Goal: Transaction & Acquisition: Purchase product/service

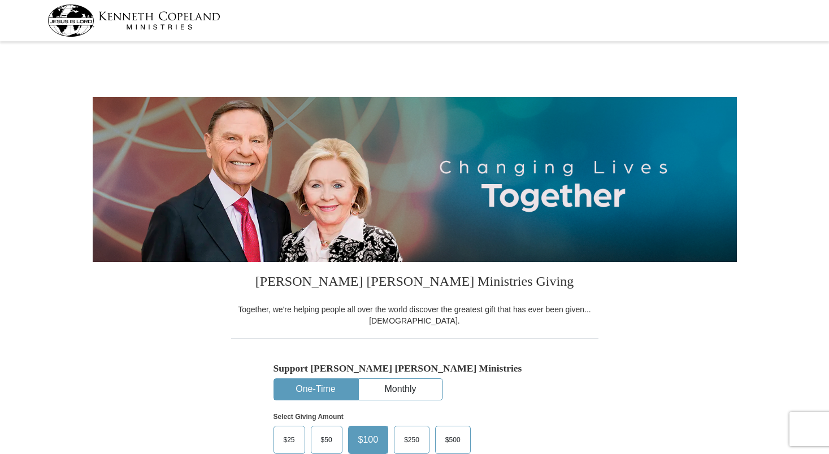
select select "CO"
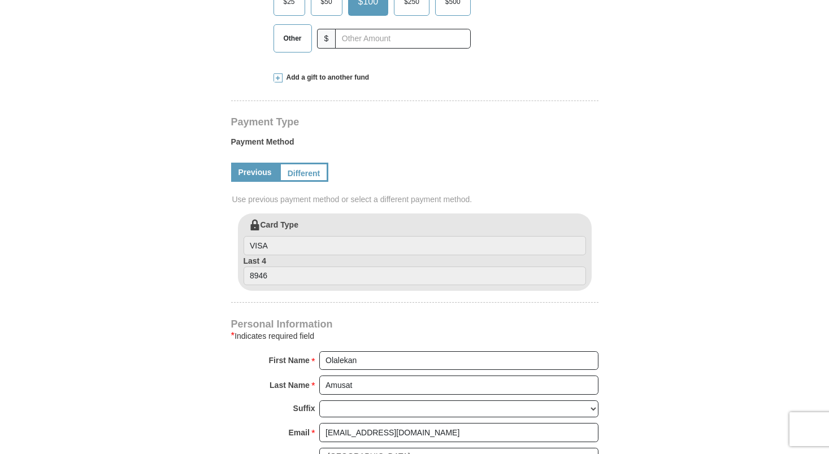
scroll to position [565, 0]
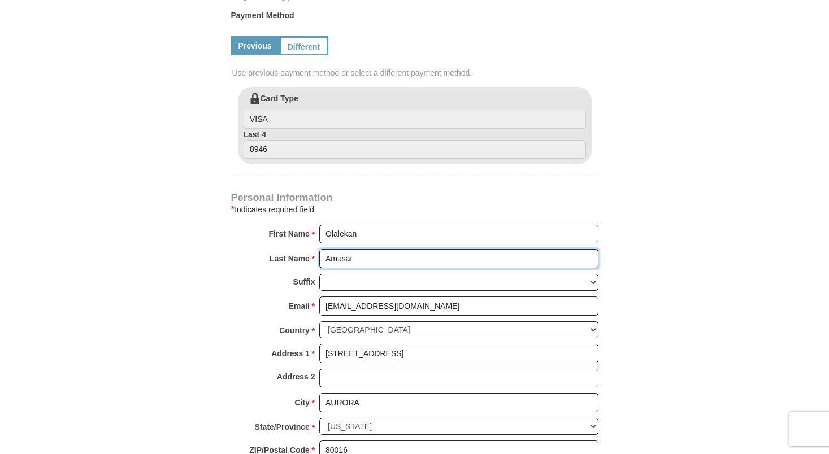
drag, startPoint x: 400, startPoint y: 260, endPoint x: 234, endPoint y: 266, distance: 165.7
click at [234, 266] on div "Last Name * [GEOGRAPHIC_DATA] Please enter Last Name" at bounding box center [414, 261] width 367 height 25
type input "[PERSON_NAME]"
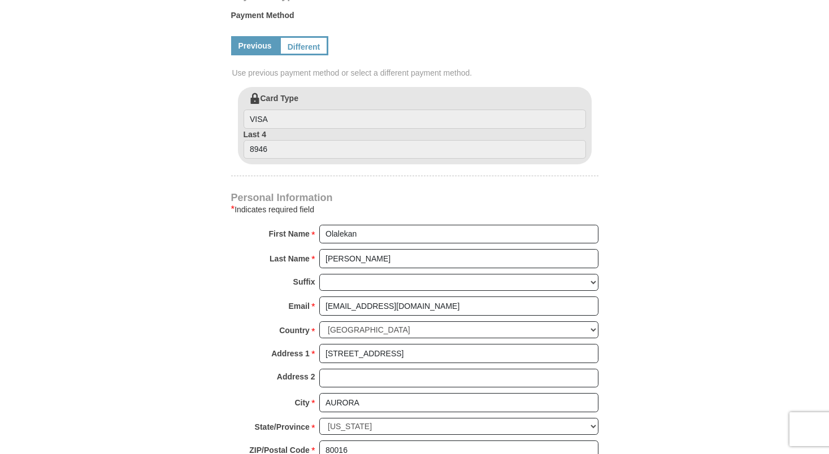
click at [664, 228] on form "[PERSON_NAME] [PERSON_NAME] Ministries Giving Together, we're helping people al…" at bounding box center [415, 88] width 644 height 1217
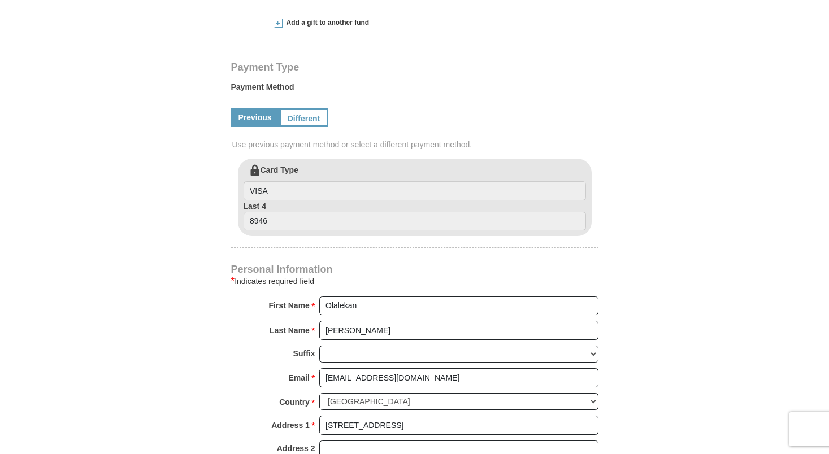
scroll to position [339, 0]
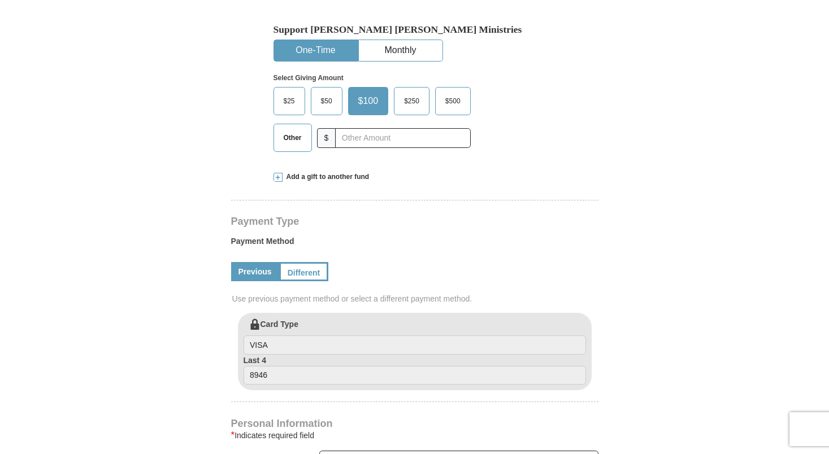
click at [327, 103] on span "$50" at bounding box center [326, 101] width 23 height 17
click at [0, 0] on input "$50" at bounding box center [0, 0] width 0 height 0
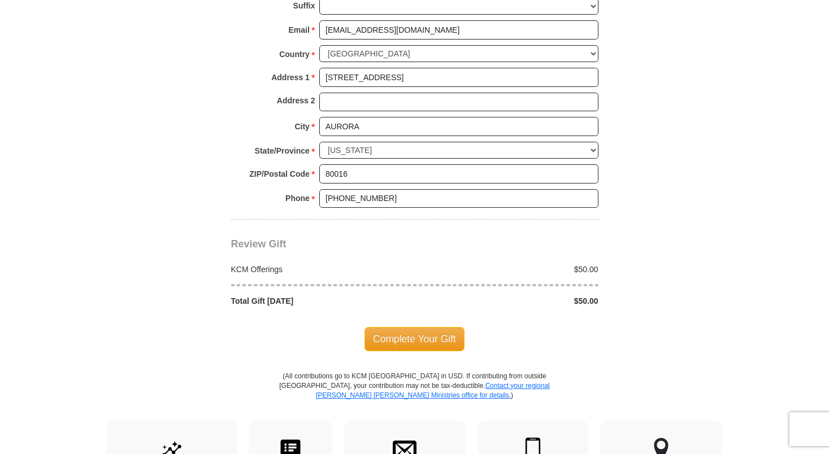
scroll to position [848, 0]
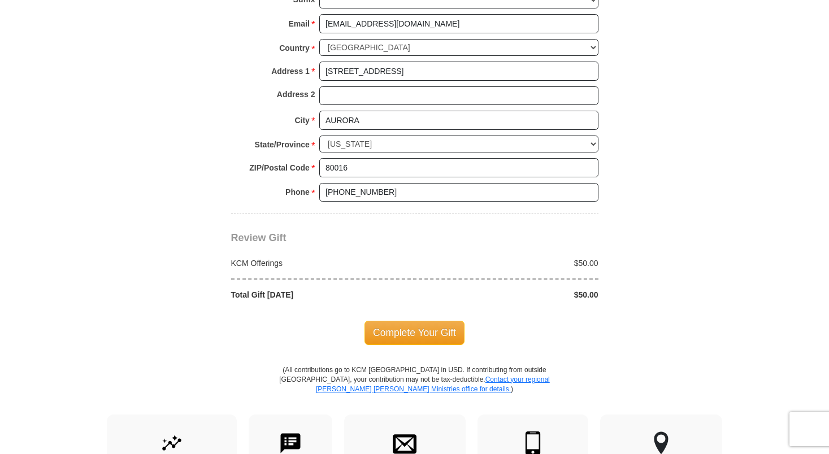
click at [427, 331] on span "Complete Your Gift" at bounding box center [415, 333] width 100 height 24
